Goal: Use online tool/utility: Utilize a website feature to perform a specific function

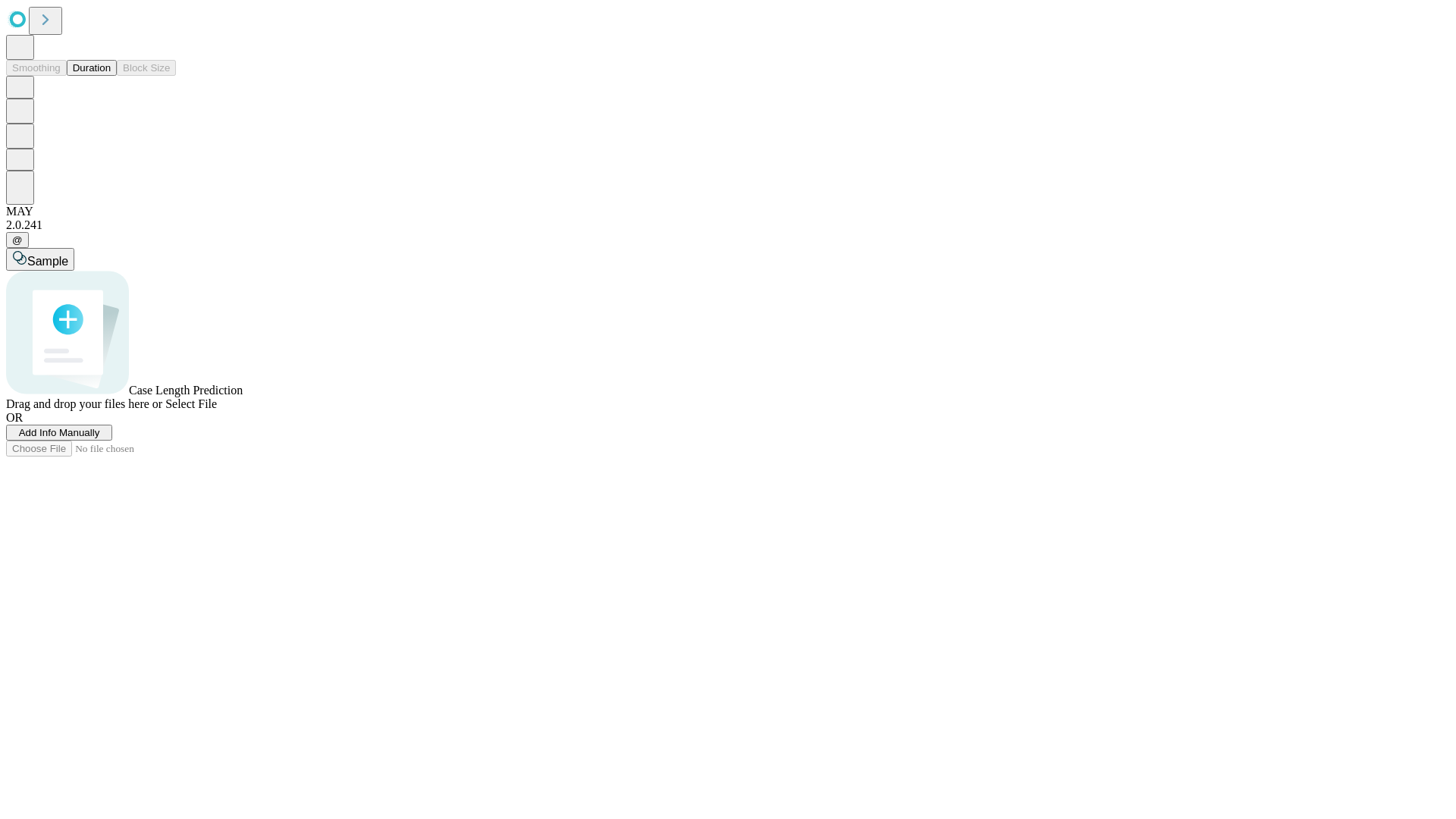
click at [100, 439] on span "Add Info Manually" at bounding box center [59, 433] width 81 height 12
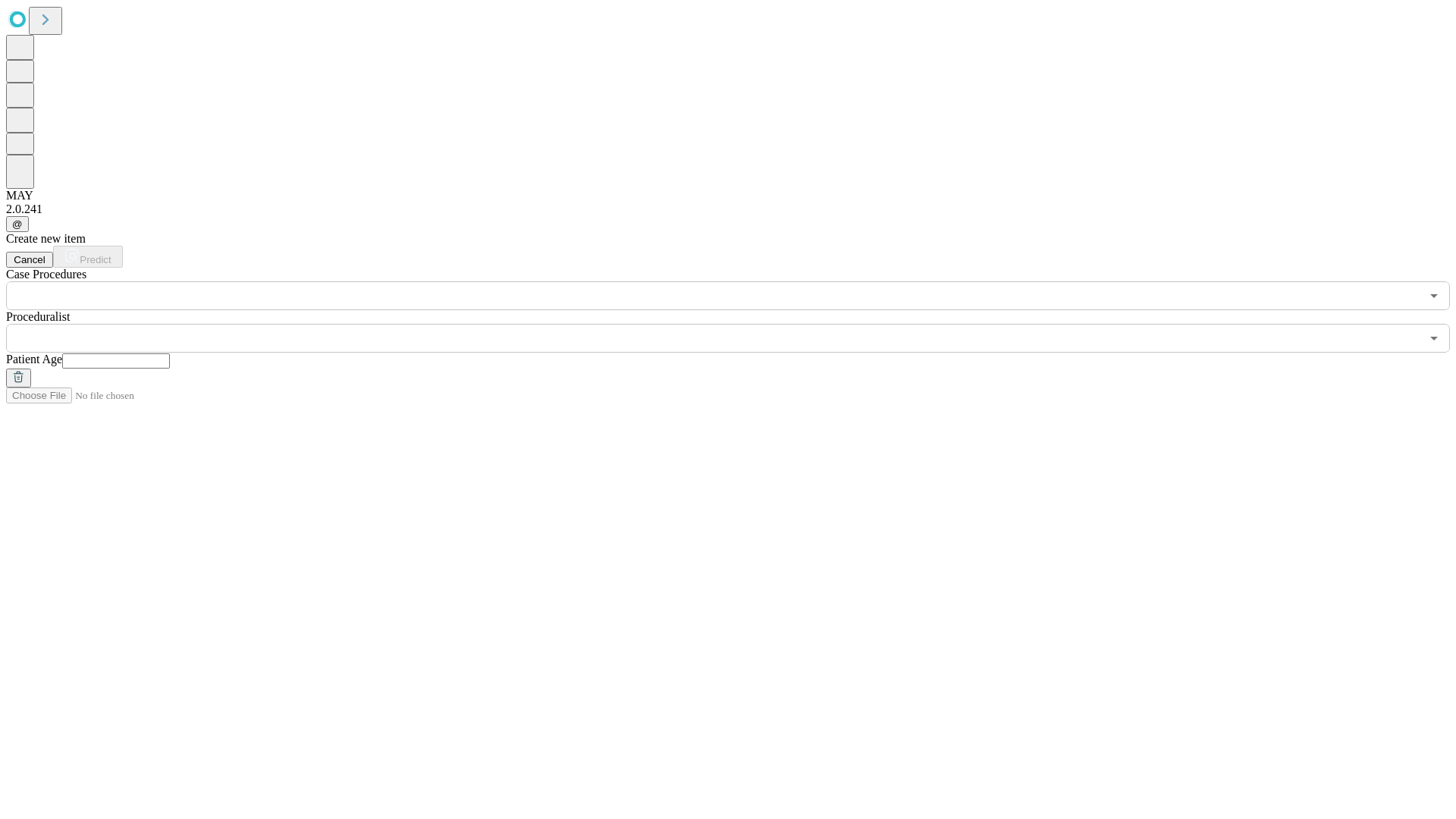
click at [170, 353] on input "text" at bounding box center [116, 361] width 108 height 15
type input "**"
click at [738, 324] on input "text" at bounding box center [713, 338] width 1414 height 29
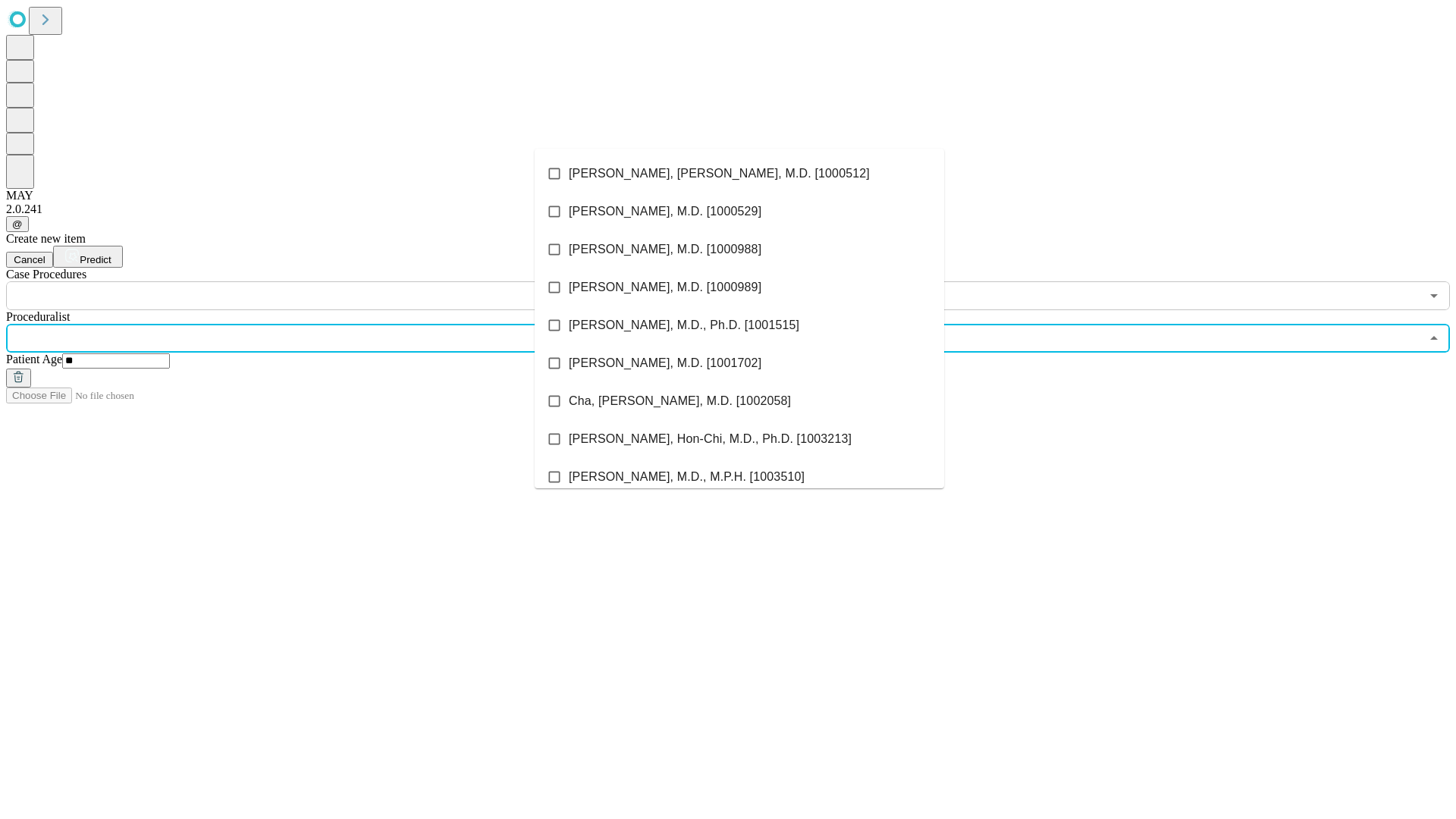
click at [739, 173] on li "[PERSON_NAME], [PERSON_NAME], M.D. [1000512]" at bounding box center [739, 173] width 410 height 38
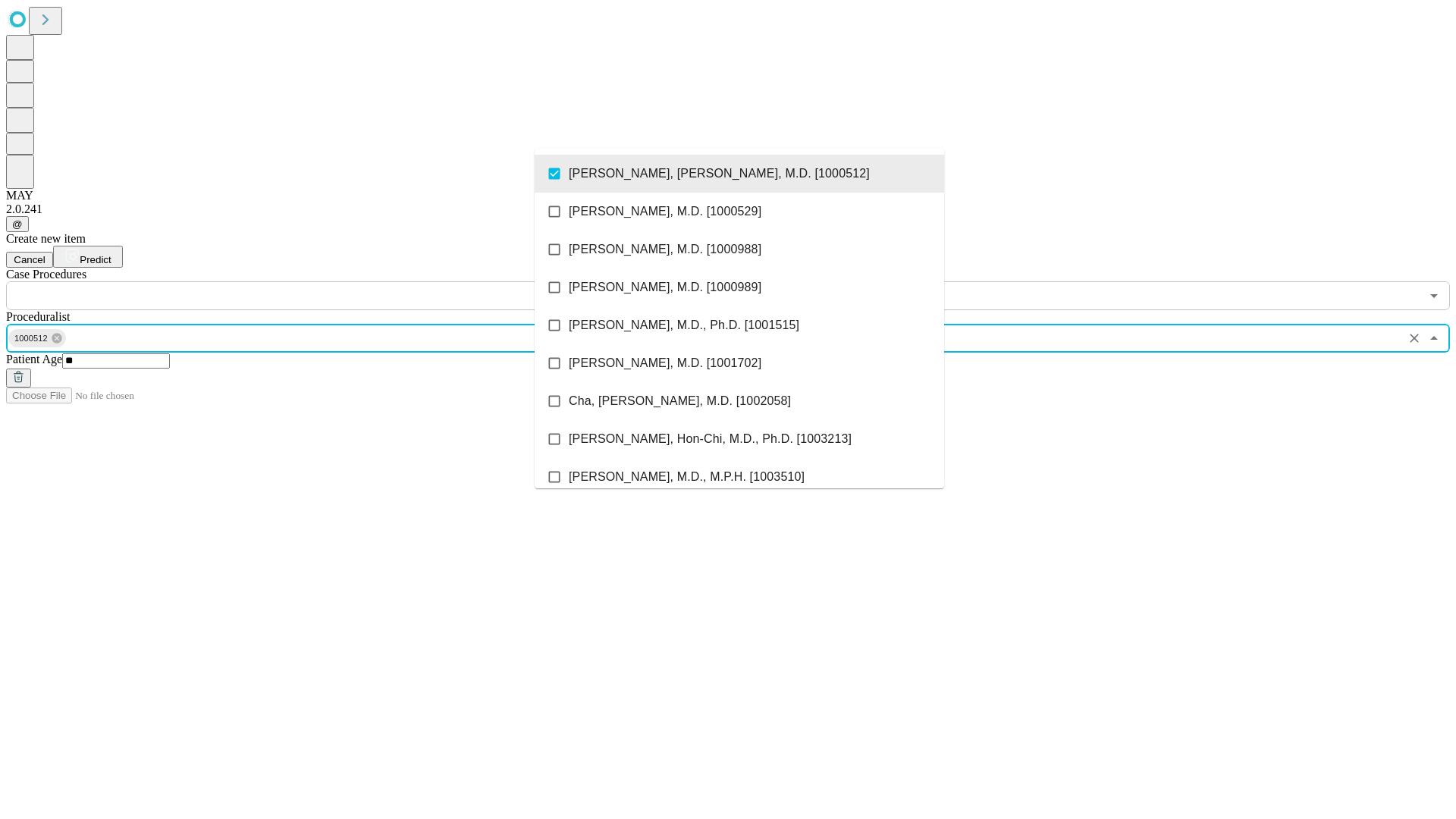
click at [319, 282] on input "text" at bounding box center [713, 296] width 1414 height 29
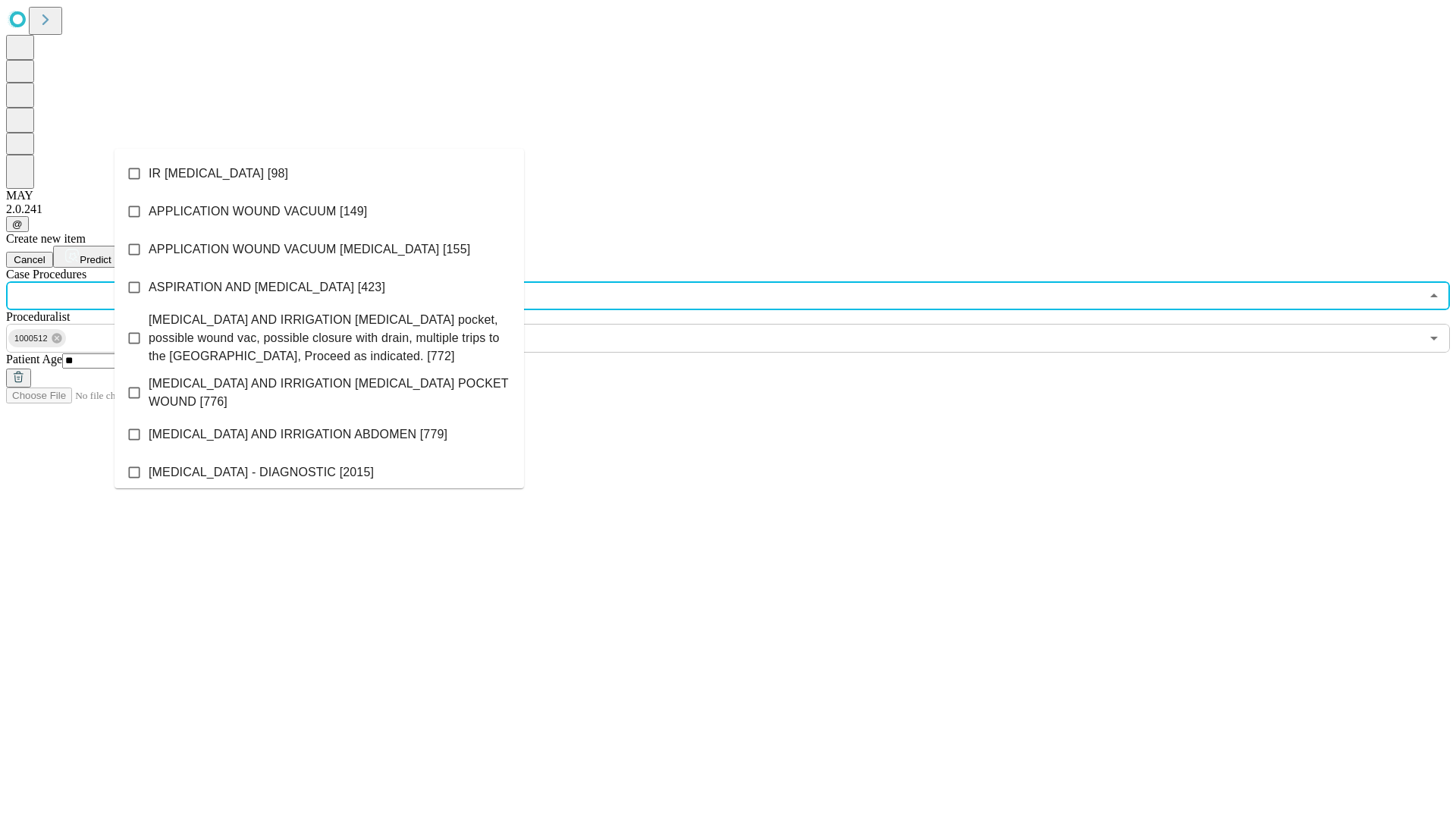
click at [319, 173] on li "IR [MEDICAL_DATA] [98]" at bounding box center [319, 173] width 410 height 38
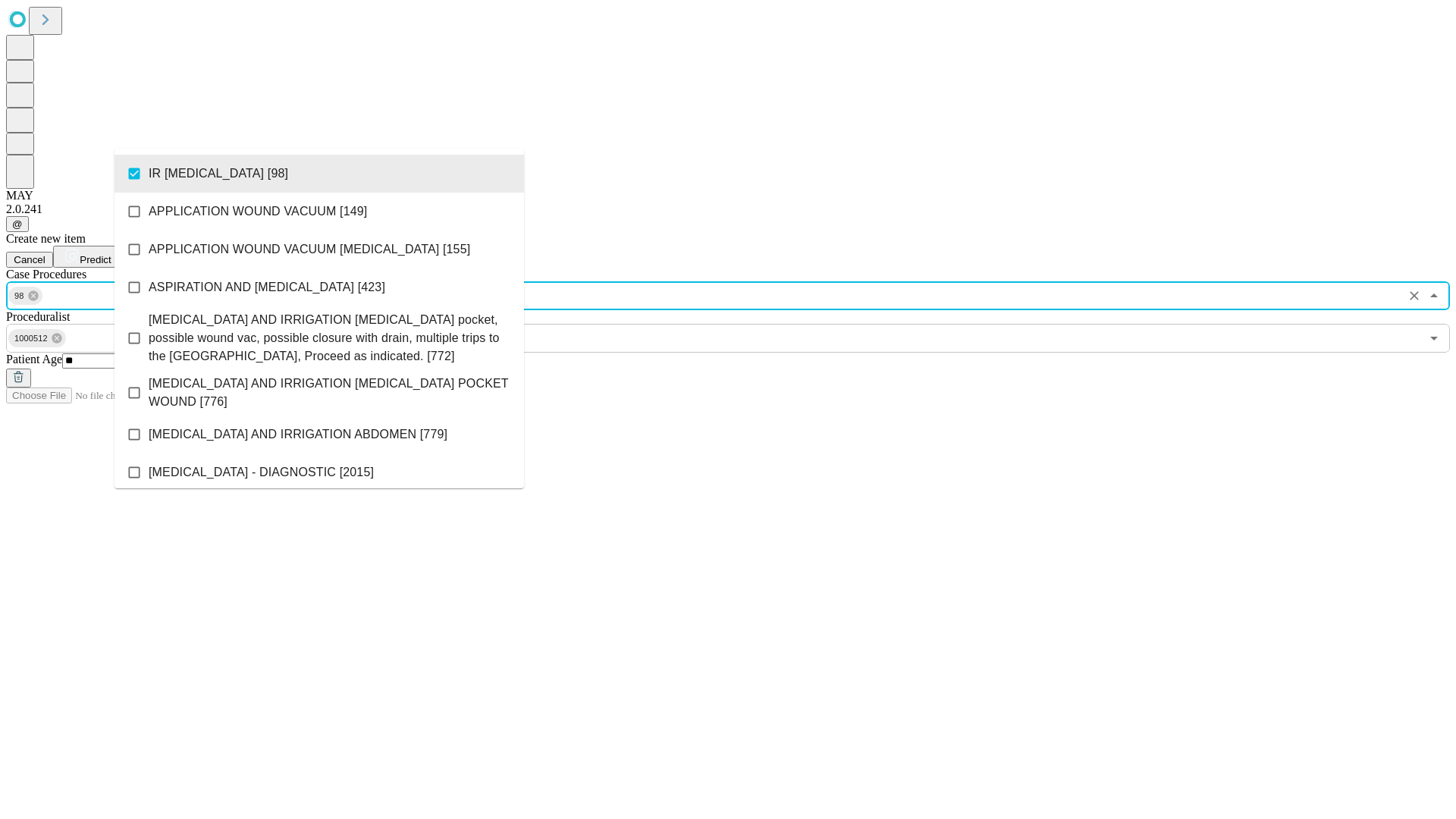
click at [111, 254] on span "Predict" at bounding box center [95, 260] width 31 height 12
